Goal: Transaction & Acquisition: Purchase product/service

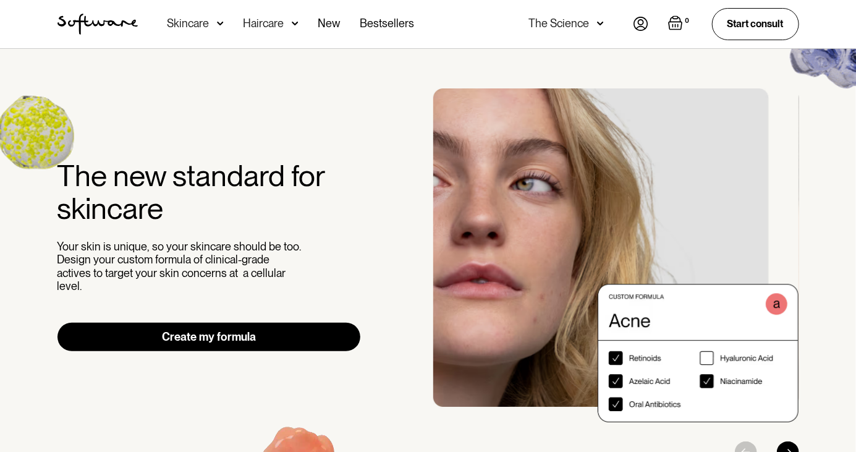
click at [645, 27] on img at bounding box center [640, 24] width 15 height 14
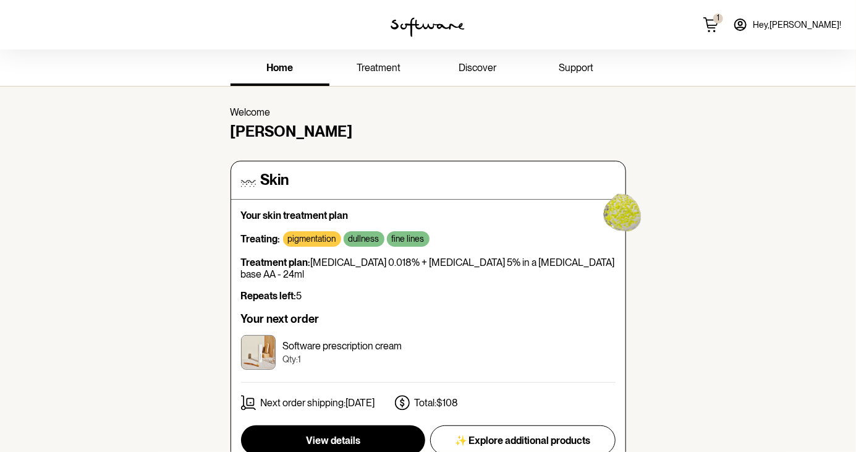
click at [389, 69] on span "treatment" at bounding box center [379, 68] width 44 height 12
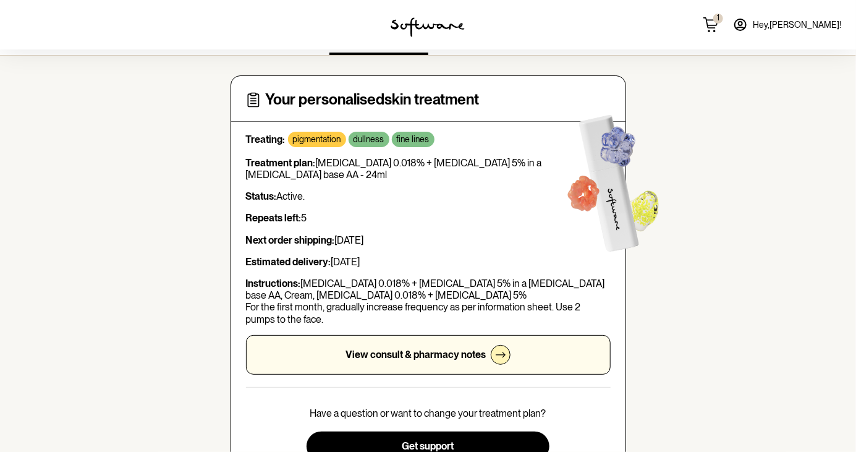
scroll to position [32, 0]
